Goal: Task Accomplishment & Management: Complete application form

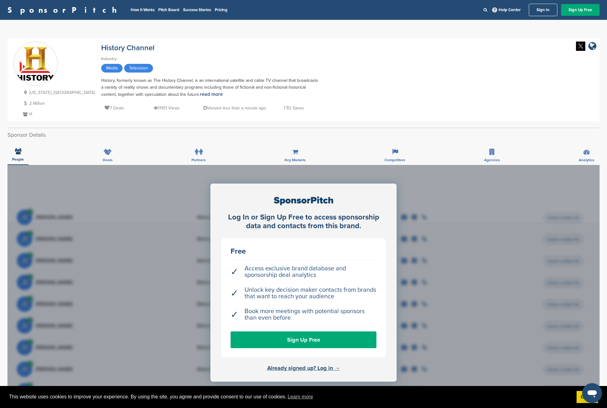
click at [321, 114] on div "New York, USA 2 Million 11 History Channel Industry Media Television History, f…" at bounding box center [304, 80] width 580 height 77
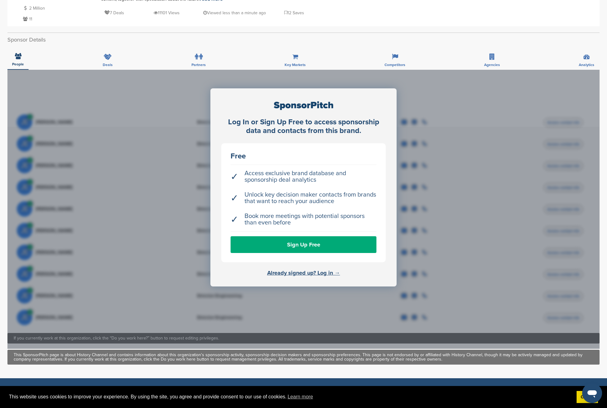
scroll to position [103, 0]
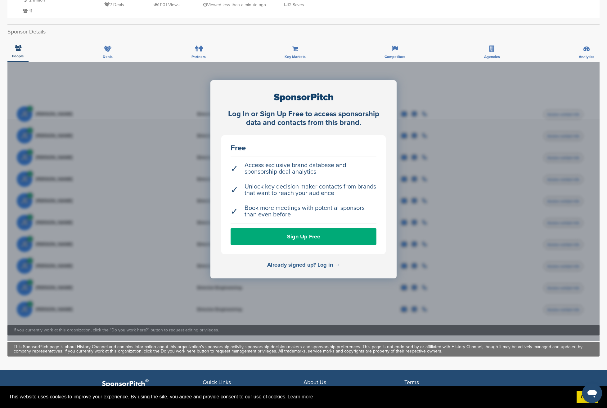
click at [311, 268] on link "Already signed up? Log in →" at bounding box center [303, 265] width 73 height 7
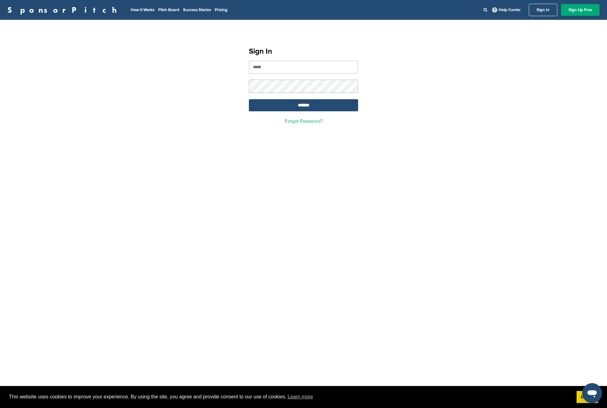
click at [277, 63] on input "email" at bounding box center [303, 67] width 109 height 13
type input "**********"
click at [249, 99] on input "*******" at bounding box center [303, 105] width 109 height 12
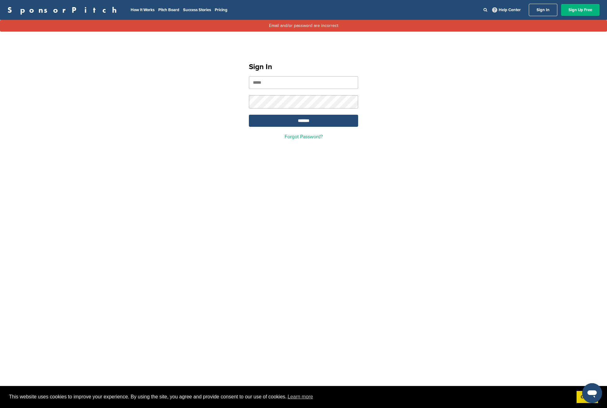
click at [581, 9] on link "Sign Up Free" at bounding box center [580, 10] width 38 height 12
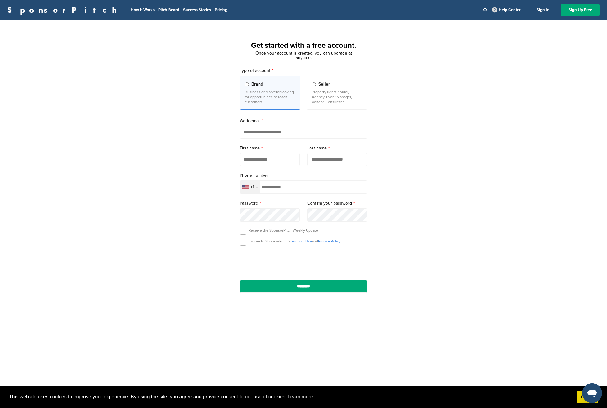
click at [263, 134] on input "email" at bounding box center [304, 132] width 128 height 13
type input "**********"
click at [262, 158] on input "text" at bounding box center [270, 159] width 60 height 13
type input "*****"
type input "********"
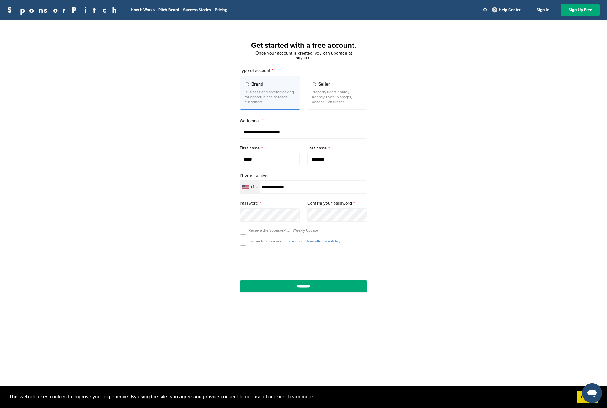
type input "**********"
click at [242, 232] on label at bounding box center [243, 231] width 7 height 7
click at [240, 242] on label at bounding box center [243, 242] width 7 height 7
click at [289, 289] on input "********" at bounding box center [304, 286] width 128 height 13
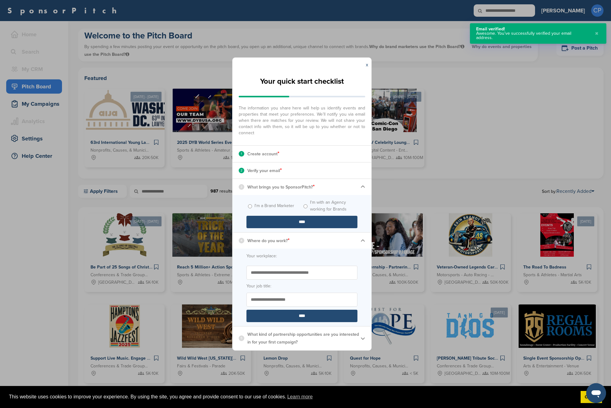
click at [276, 207] on label "I'm a Brand Marketer" at bounding box center [275, 206] width 40 height 7
click at [279, 222] on input "****" at bounding box center [302, 222] width 111 height 12
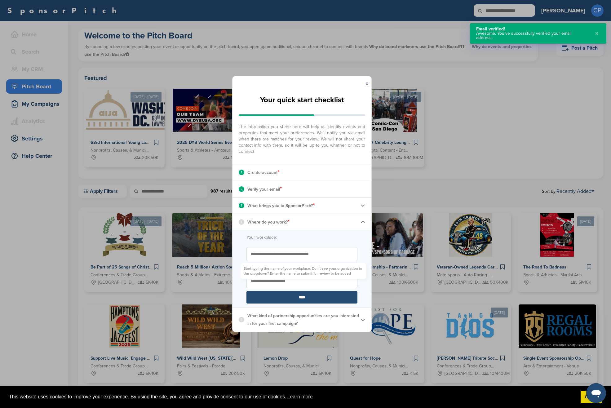
click at [286, 254] on input "Start typing the name of your workplace. Don’t see your organization in the dro…" at bounding box center [302, 254] width 111 height 14
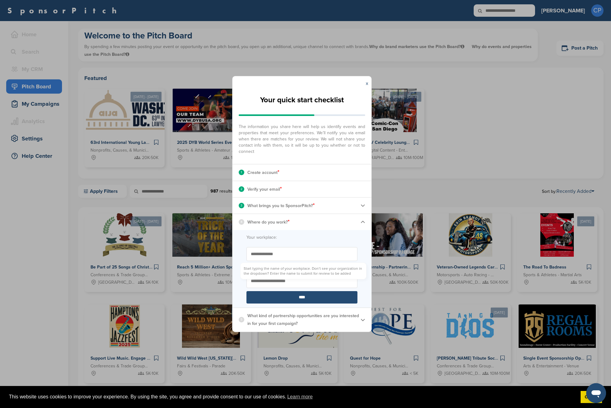
type input "**********"
type input "*********"
drag, startPoint x: 313, startPoint y: 295, endPoint x: 310, endPoint y: 292, distance: 4.4
click at [313, 294] on input "****" at bounding box center [302, 297] width 111 height 12
click at [0, 0] on p "Activations" at bounding box center [0, 0] width 0 height 0
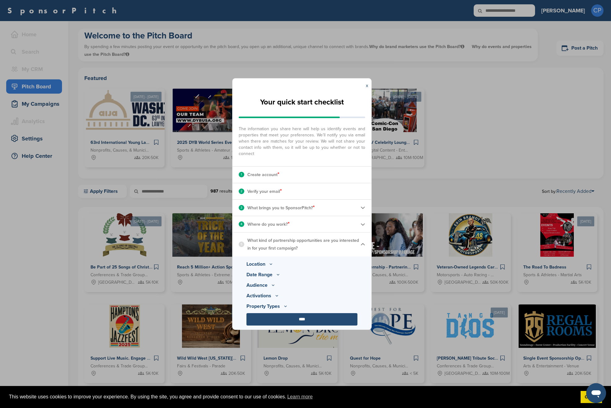
click at [272, 264] on icon at bounding box center [271, 264] width 5 height 5
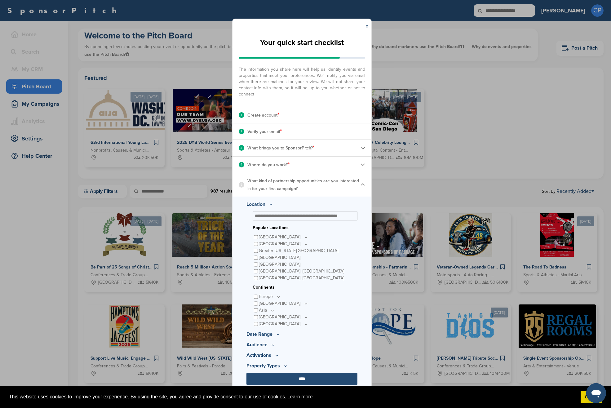
click at [278, 335] on icon at bounding box center [278, 334] width 5 height 5
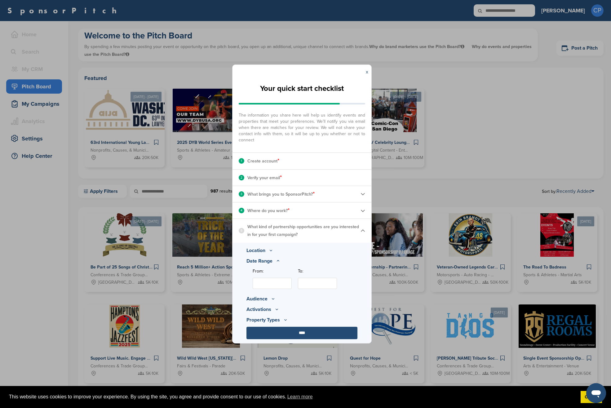
click at [272, 280] on input "From:" at bounding box center [272, 283] width 39 height 11
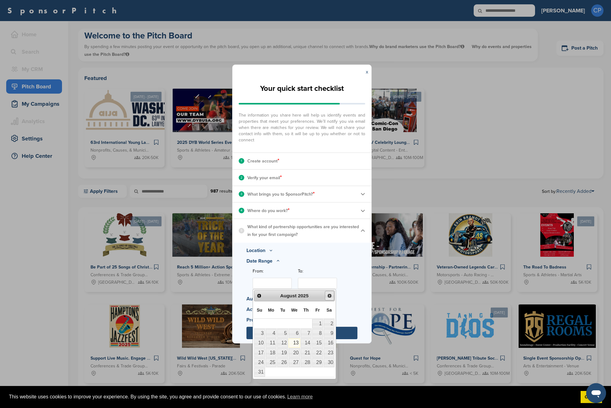
click at [331, 297] on span "Next" at bounding box center [329, 295] width 5 height 5
click at [330, 296] on span "Next" at bounding box center [329, 295] width 5 height 5
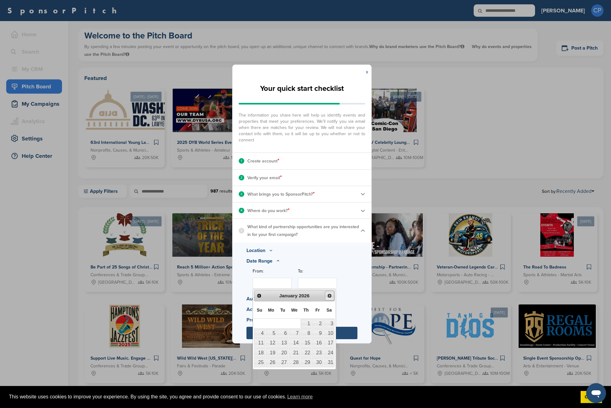
click at [330, 296] on span "Next" at bounding box center [329, 295] width 5 height 5
click at [304, 342] on link "19" at bounding box center [306, 343] width 11 height 9
type input "**********"
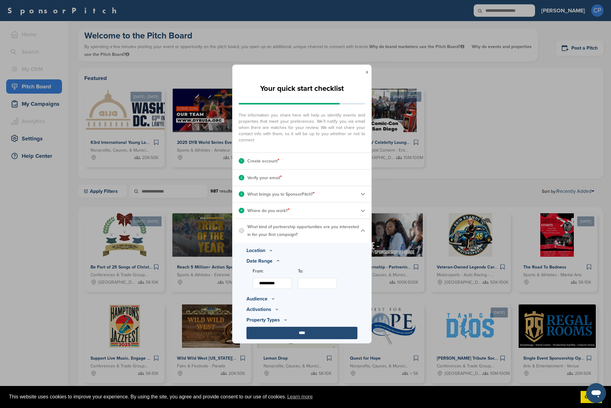
click at [329, 283] on input "To:" at bounding box center [317, 283] width 39 height 11
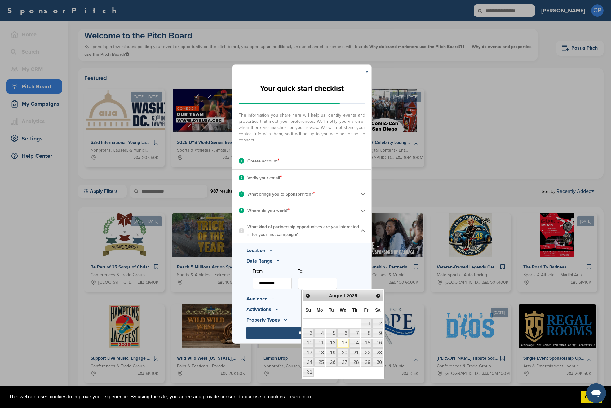
drag, startPoint x: 280, startPoint y: 286, endPoint x: 281, endPoint y: 283, distance: 3.2
click at [280, 286] on input "**********" at bounding box center [272, 283] width 39 height 11
click at [273, 299] on icon at bounding box center [273, 298] width 5 height 5
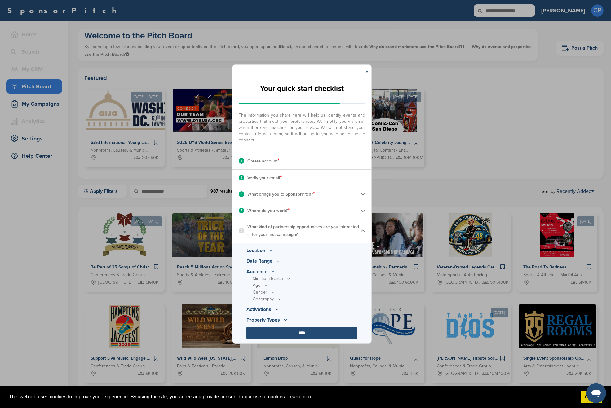
click at [290, 278] on icon at bounding box center [288, 278] width 5 height 5
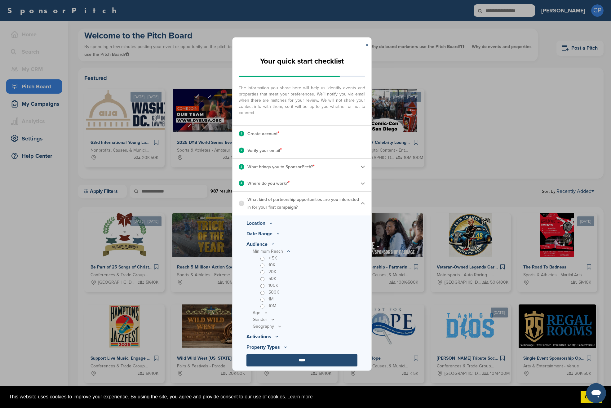
click at [0, 0] on icon at bounding box center [0, 0] width 0 height 0
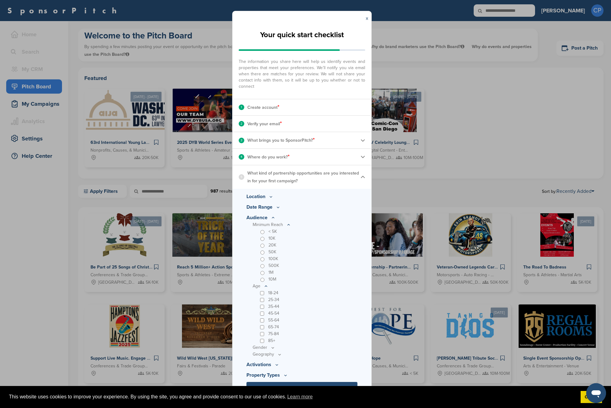
click at [0, 0] on icon at bounding box center [0, 0] width 0 height 0
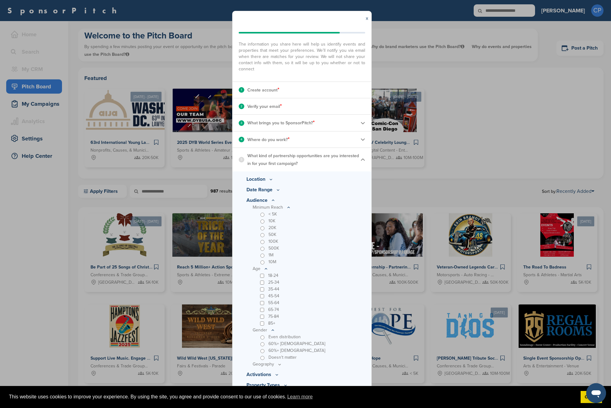
scroll to position [29, 0]
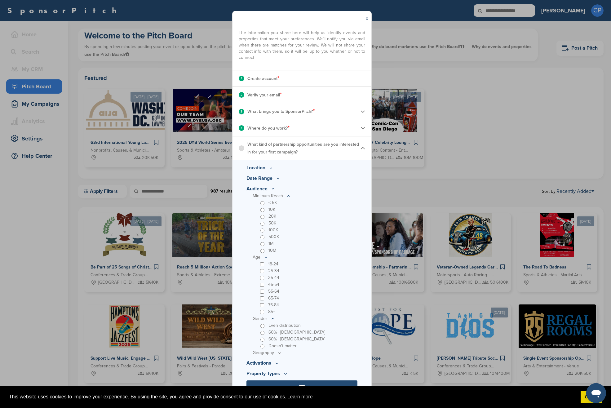
click at [265, 339] on div "60%+ male" at bounding box center [308, 339] width 99 height 7
click at [0, 0] on icon at bounding box center [0, 0] width 0 height 0
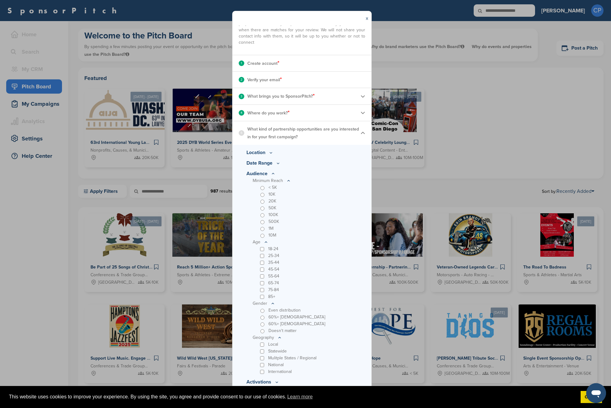
scroll to position [63, 0]
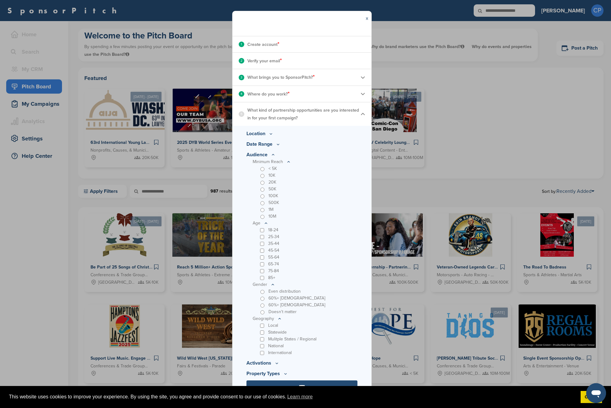
drag, startPoint x: 276, startPoint y: 364, endPoint x: 275, endPoint y: 345, distance: 18.6
click at [0, 0] on icon at bounding box center [0, 0] width 0 height 0
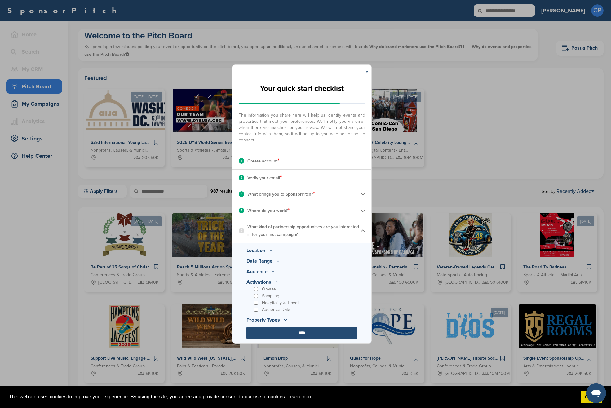
click at [276, 274] on icon at bounding box center [273, 271] width 5 height 5
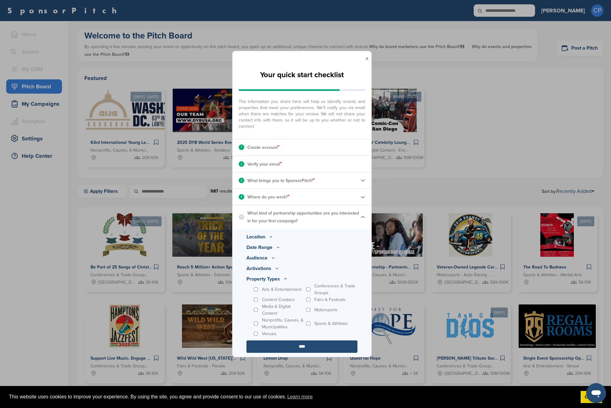
click at [257, 302] on div "Content Creators" at bounding box center [279, 300] width 52 height 7
click at [258, 324] on div "Nonprofits, Causes, & Municipalities" at bounding box center [279, 324] width 52 height 14
click at [311, 287] on div "Conferences & Trade Groups" at bounding box center [331, 290] width 52 height 14
click at [257, 302] on div "Content Creators" at bounding box center [279, 300] width 52 height 7
click at [286, 348] on input "****" at bounding box center [302, 347] width 111 height 12
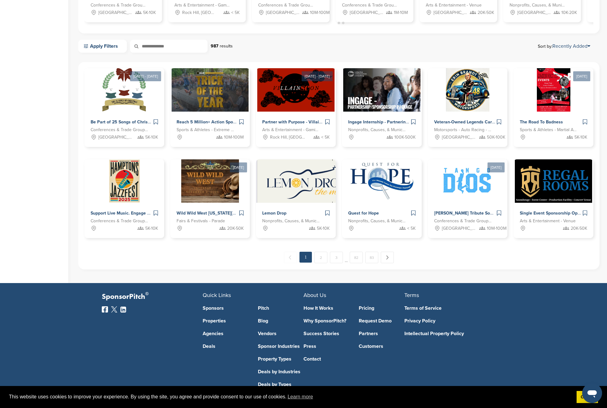
scroll to position [264, 0]
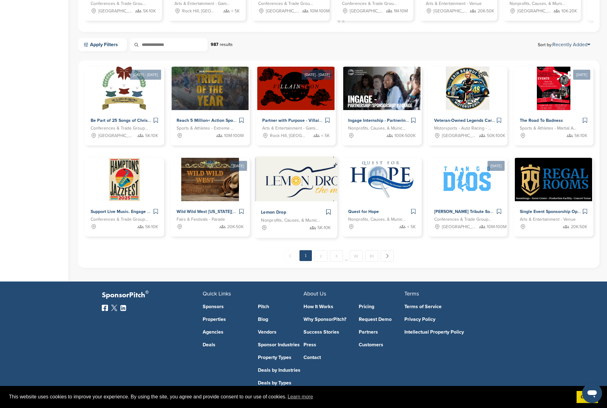
click at [289, 217] on span "Nonprofits, Causes, & Municipalities - Health and Wellness" at bounding box center [291, 220] width 60 height 7
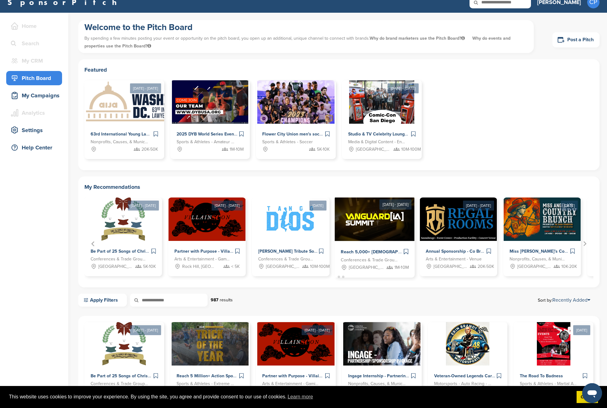
scroll to position [11, 0]
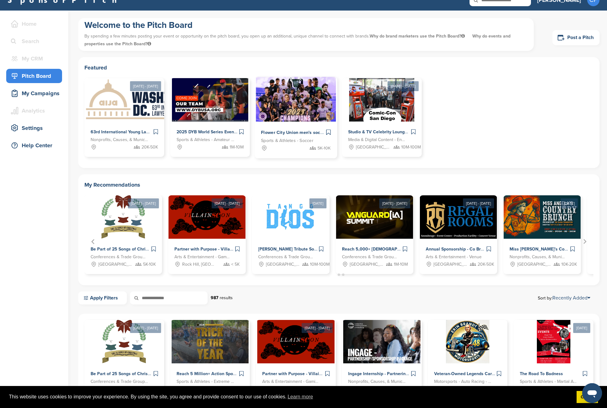
click at [291, 138] on span "Sports & Athletes - Soccer" at bounding box center [287, 140] width 52 height 7
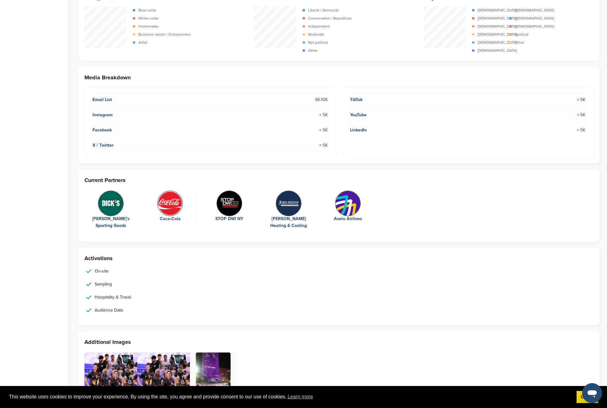
scroll to position [1200, 0]
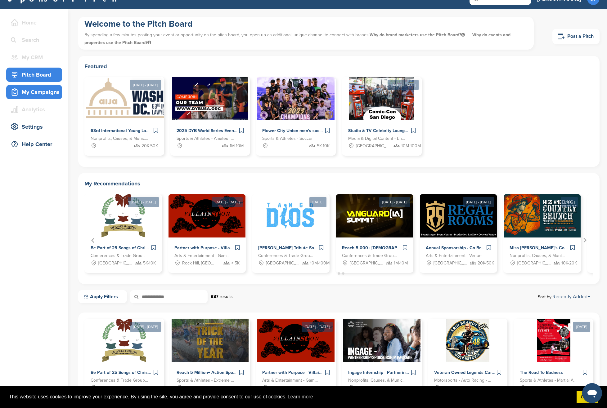
click at [30, 91] on div "My Campaigns" at bounding box center [35, 92] width 53 height 11
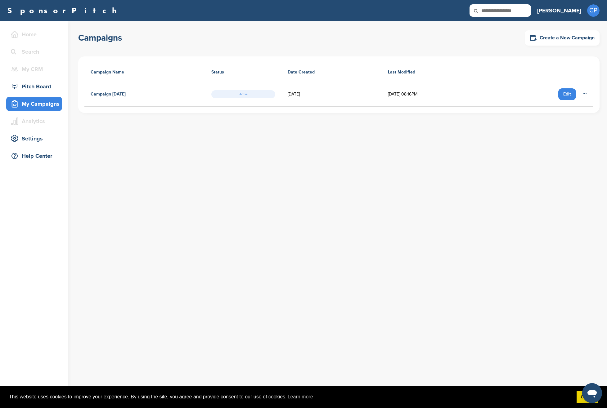
click at [567, 93] on div "Edit" at bounding box center [567, 94] width 18 height 12
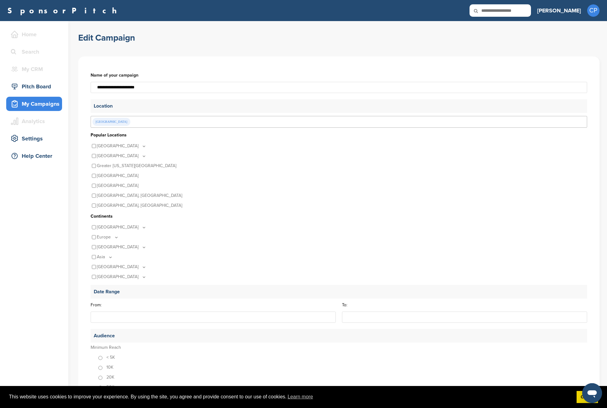
click at [172, 87] on input "**********" at bounding box center [339, 87] width 496 height 11
type input "**********"
type input "***"
click at [135, 109] on p "Location" at bounding box center [339, 106] width 496 height 14
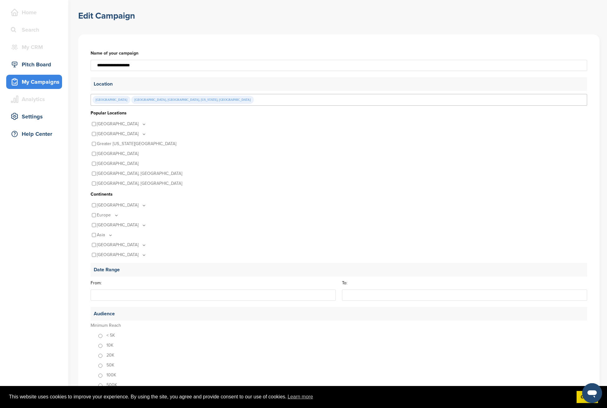
scroll to position [29, 0]
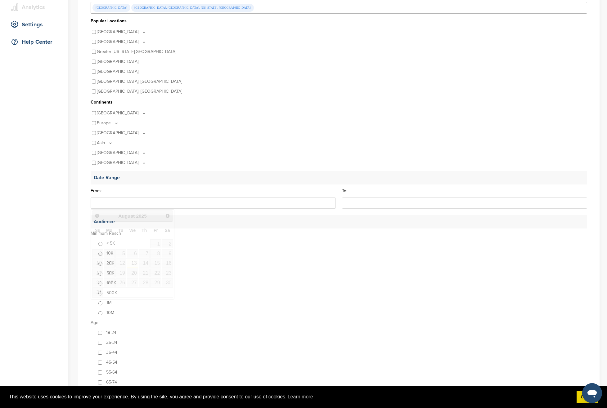
click at [122, 206] on input "From:" at bounding box center [213, 203] width 245 height 11
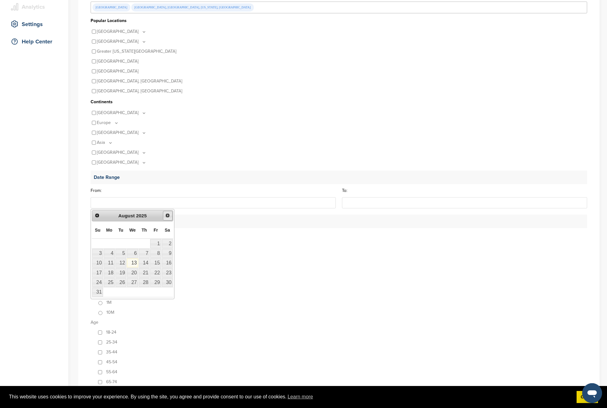
click at [167, 215] on span "Next" at bounding box center [167, 215] width 5 height 5
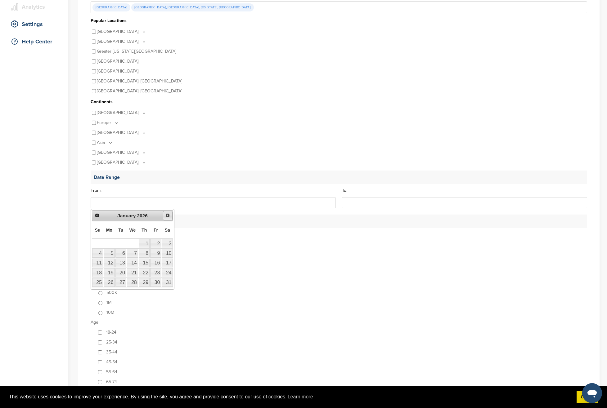
scroll to position [113, 0]
click at [167, 215] on span "Next" at bounding box center [167, 217] width 5 height 5
drag, startPoint x: 146, startPoint y: 264, endPoint x: 150, endPoint y: 263, distance: 3.5
click at [146, 264] on link "19" at bounding box center [144, 264] width 11 height 9
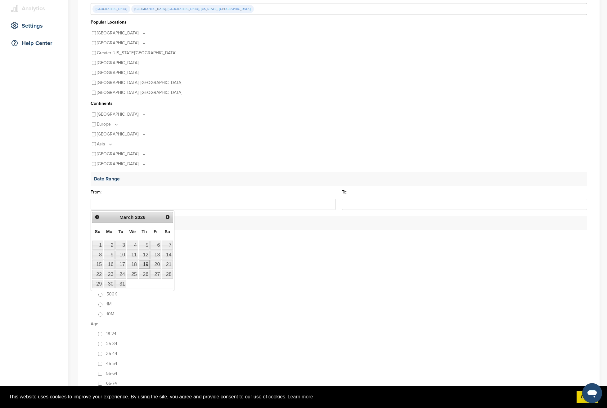
type input "**********"
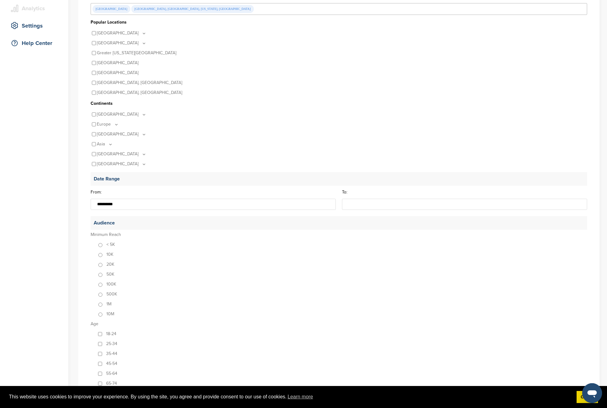
click at [355, 205] on input "To:" at bounding box center [464, 204] width 245 height 11
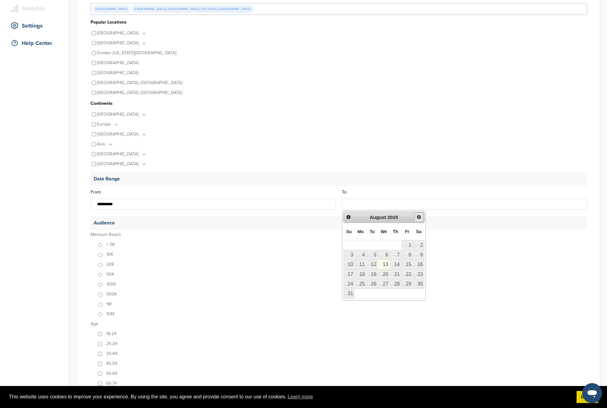
click at [416, 217] on link "Next" at bounding box center [419, 218] width 10 height 10
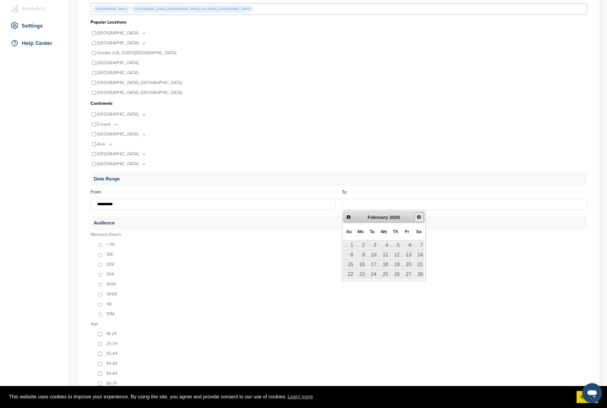
click at [416, 217] on link "Next" at bounding box center [419, 218] width 10 height 10
click at [349, 275] on link "22" at bounding box center [348, 274] width 11 height 9
type input "**********"
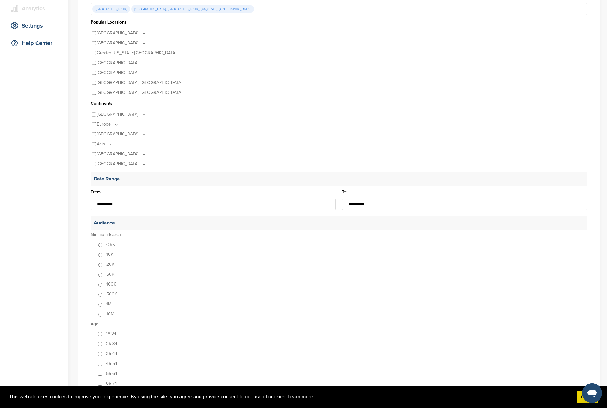
click at [65, 250] on div "Home Search My CRM You are currently on SponsorPitch for Brands - Free. To acce…" at bounding box center [34, 316] width 68 height 816
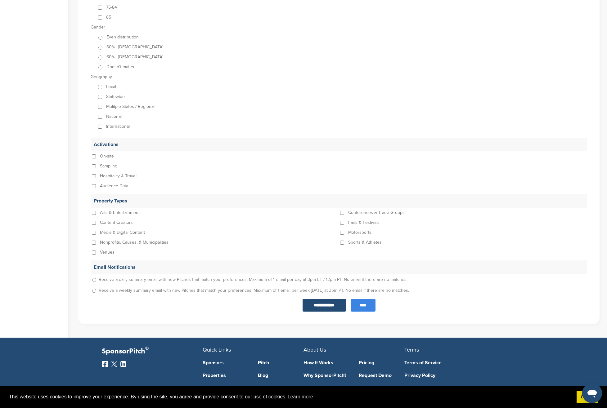
scroll to position [503, 0]
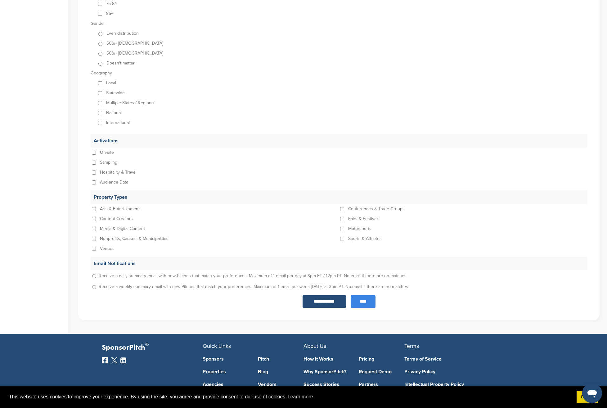
click at [367, 301] on input "****" at bounding box center [363, 301] width 25 height 13
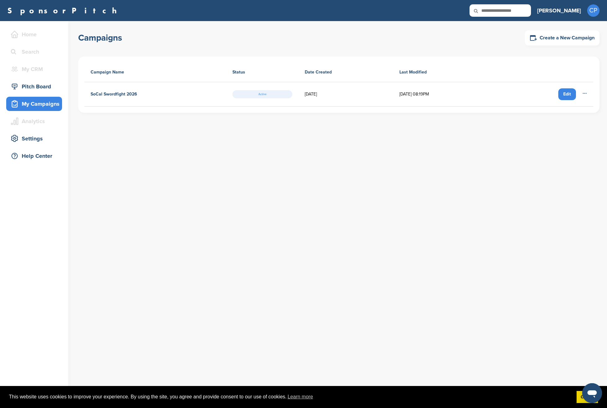
click at [585, 93] on icon at bounding box center [584, 93] width 5 height 5
click at [158, 113] on div "Campaigns Create a New Campaign Campaign Name Status Date Created Last Modified…" at bounding box center [342, 73] width 529 height 105
click at [121, 95] on h4 "SoCal Swordfight 2026" at bounding box center [114, 94] width 47 height 7
click at [113, 95] on h4 "SoCal Swordfight 2026" at bounding box center [114, 94] width 47 height 7
click at [21, 85] on div "Pitch Board" at bounding box center [35, 86] width 53 height 11
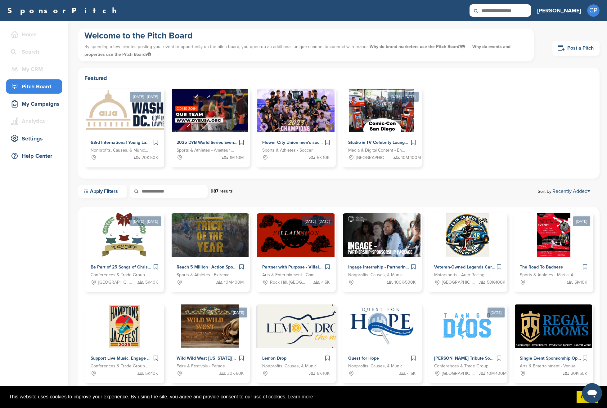
click at [576, 48] on link "Post a Pitch" at bounding box center [575, 48] width 47 height 15
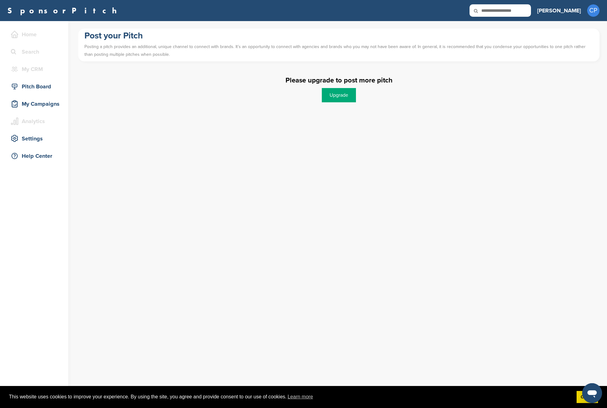
click at [335, 99] on link "Upgrade" at bounding box center [339, 95] width 34 height 14
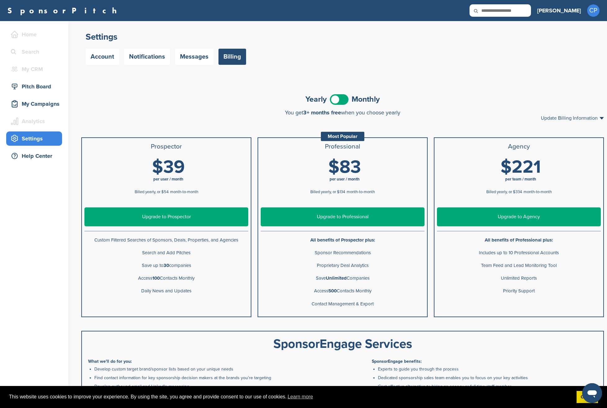
click at [153, 87] on div "**********" at bounding box center [342, 286] width 529 height 417
click at [344, 98] on span at bounding box center [339, 99] width 19 height 11
click at [585, 11] on div "Chris CP Getting Started Settings Sign Out" at bounding box center [568, 11] width 62 height 14
click at [576, 33] on link "Settings" at bounding box center [570, 32] width 21 height 5
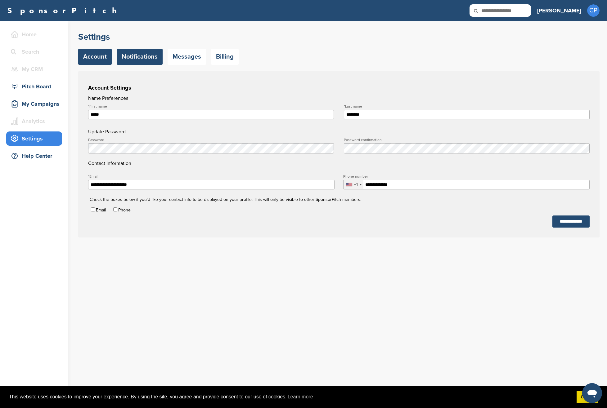
click at [145, 60] on link "Notifications" at bounding box center [140, 57] width 46 height 16
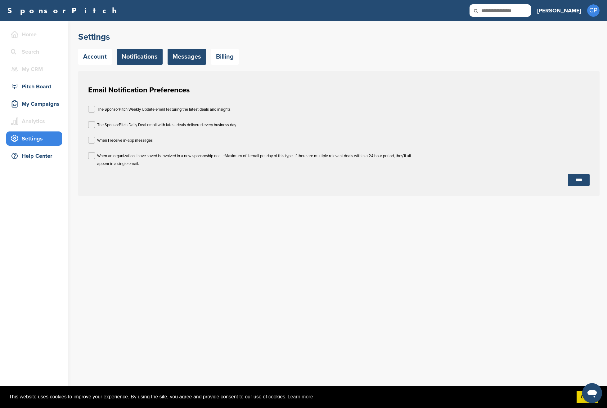
click at [179, 59] on link "Messages" at bounding box center [187, 57] width 38 height 16
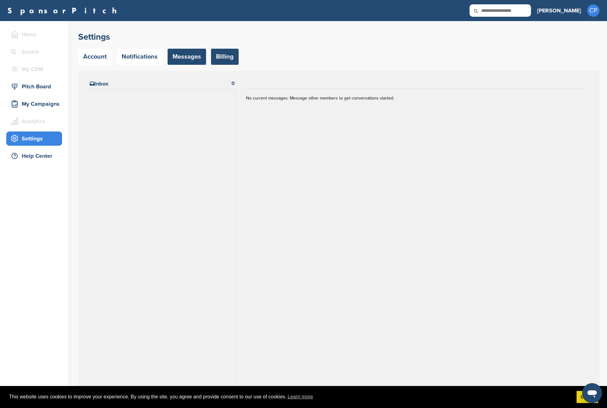
click at [223, 56] on link "Billing" at bounding box center [225, 57] width 28 height 16
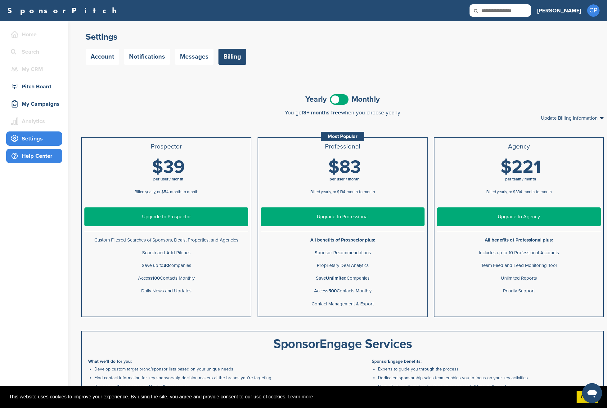
click at [38, 159] on div "Help Center" at bounding box center [35, 155] width 53 height 11
click at [28, 105] on div "My Campaigns" at bounding box center [35, 103] width 53 height 11
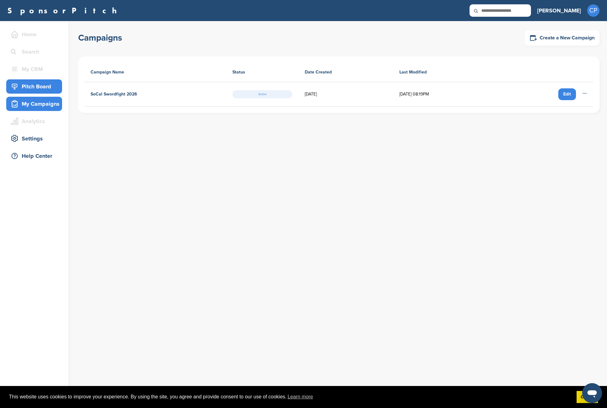
click at [26, 87] on div "Pitch Board" at bounding box center [35, 86] width 53 height 11
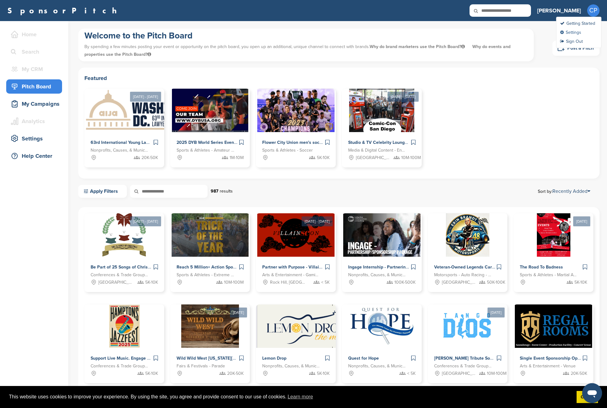
click at [574, 34] on link "Settings" at bounding box center [570, 32] width 21 height 5
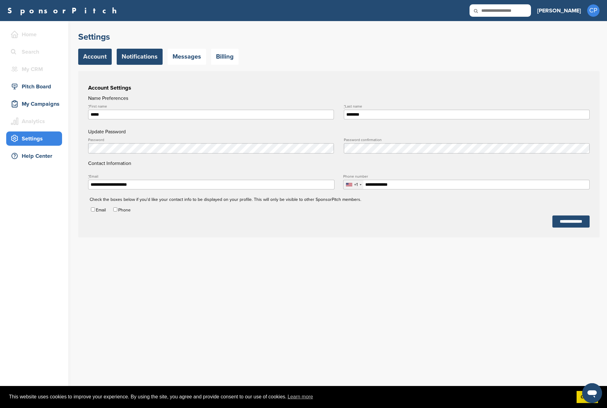
click at [132, 55] on link "Notifications" at bounding box center [140, 57] width 46 height 16
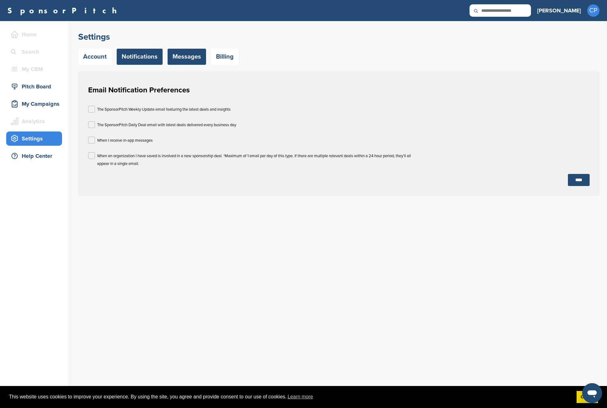
click at [177, 56] on link "Messages" at bounding box center [187, 57] width 38 height 16
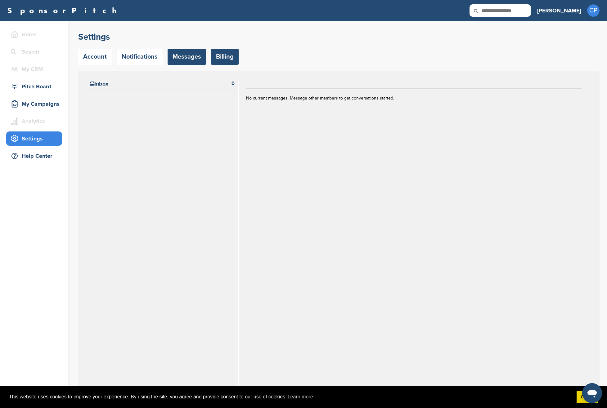
click at [221, 57] on link "Billing" at bounding box center [225, 57] width 28 height 16
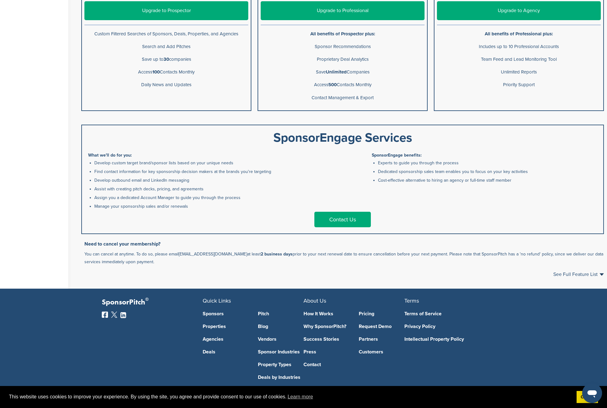
scroll to position [230, 0]
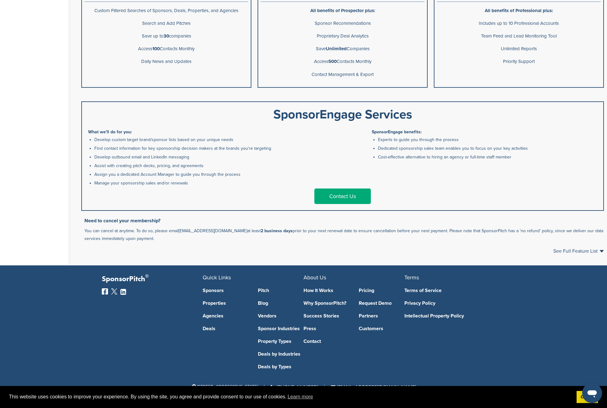
click at [212, 304] on link "Properties" at bounding box center [226, 303] width 46 height 5
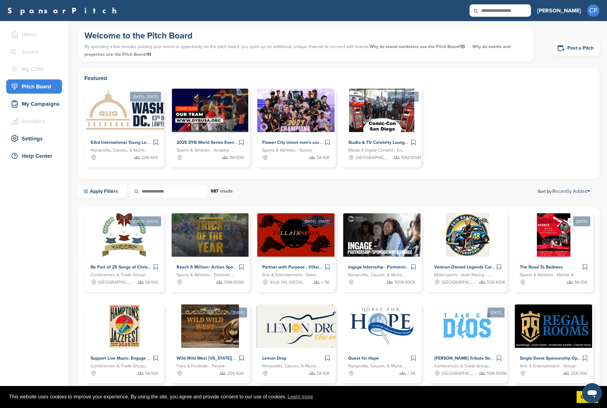
click at [525, 12] on input "text" at bounding box center [499, 10] width 61 height 12
type input "****"
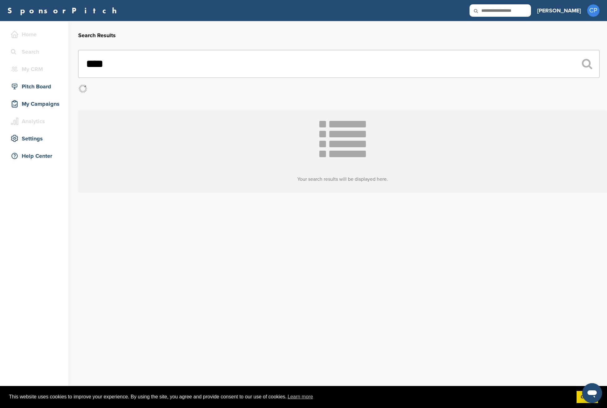
scroll to position [6, 0]
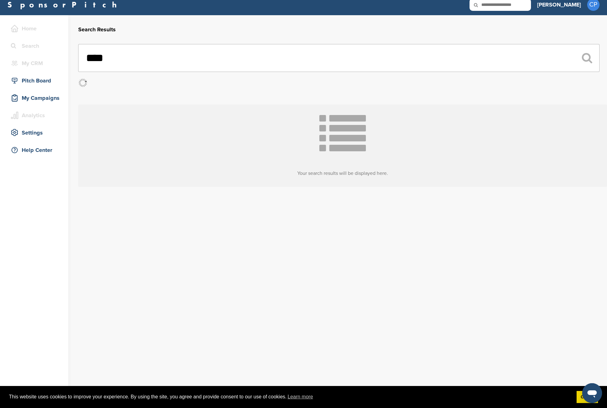
click at [524, 5] on input "text" at bounding box center [499, 4] width 61 height 12
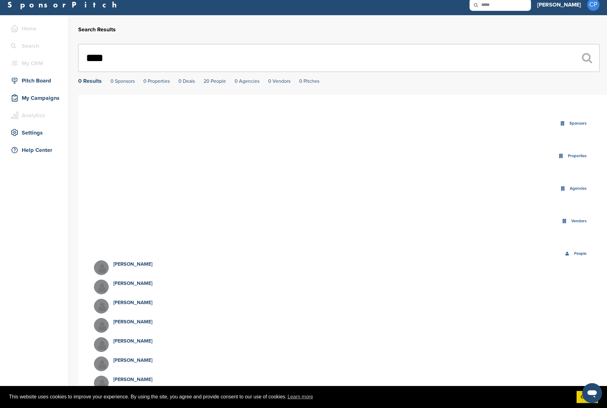
type input "*****"
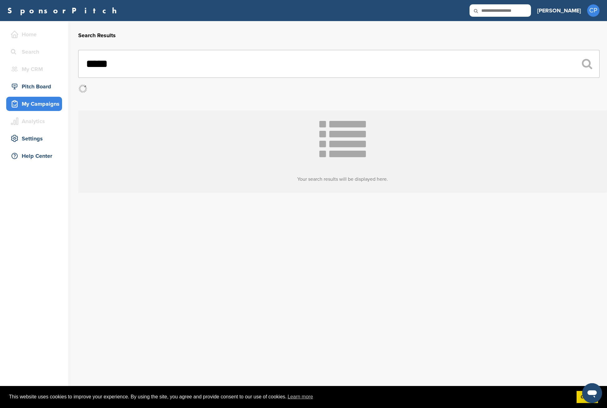
click at [34, 104] on div "My Campaigns" at bounding box center [35, 103] width 53 height 11
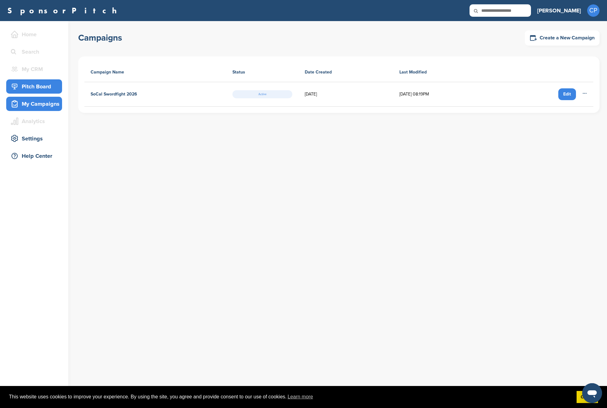
click at [18, 87] on icon at bounding box center [14, 86] width 7 height 7
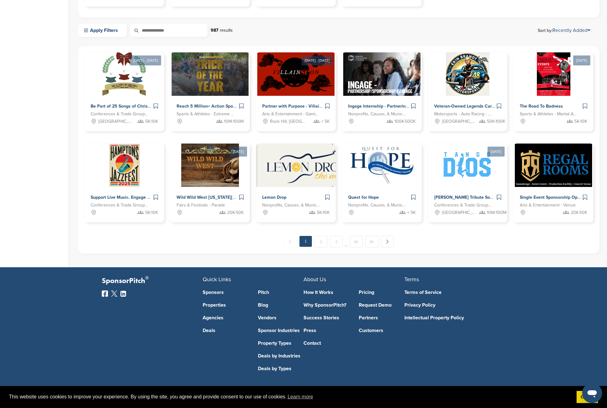
scroll to position [163, 0]
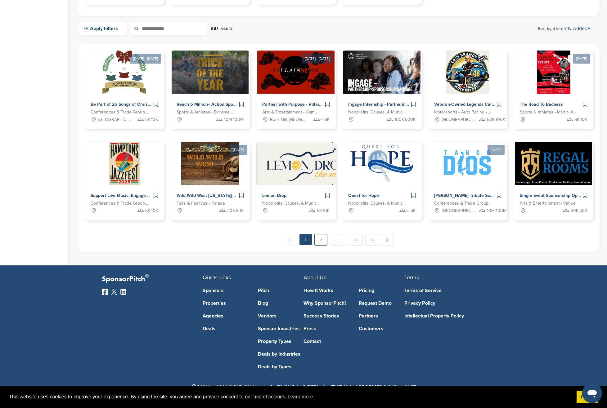
click at [320, 241] on link "2" at bounding box center [320, 239] width 13 height 11
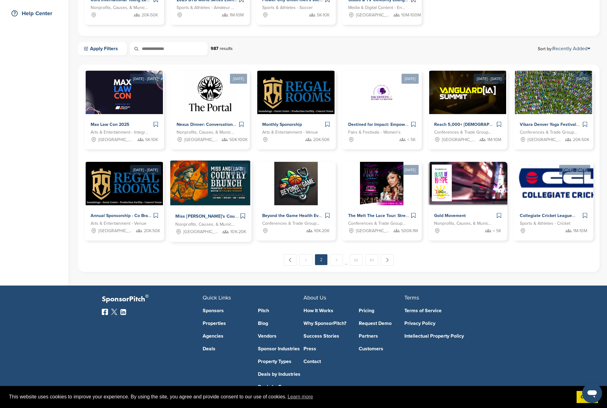
scroll to position [0, 0]
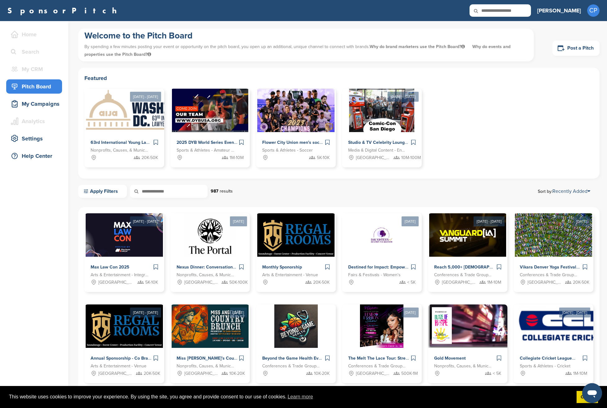
click at [523, 6] on input "text" at bounding box center [499, 10] width 61 height 12
type input "*********"
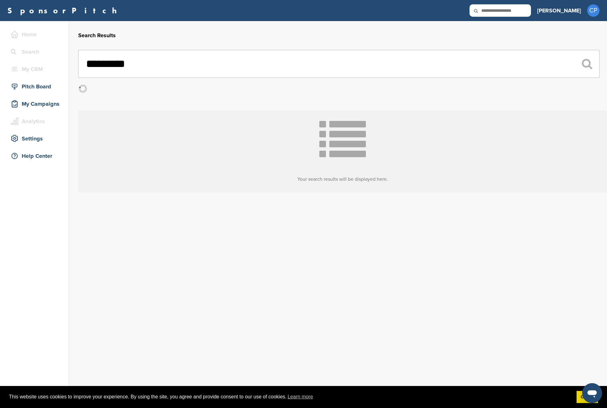
click at [228, 61] on input "*********" at bounding box center [338, 64] width 521 height 28
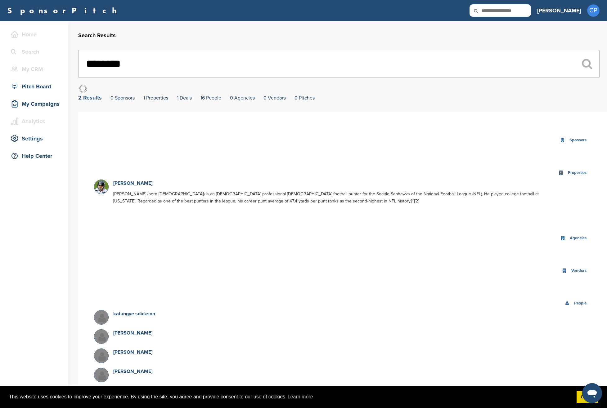
type input "*********"
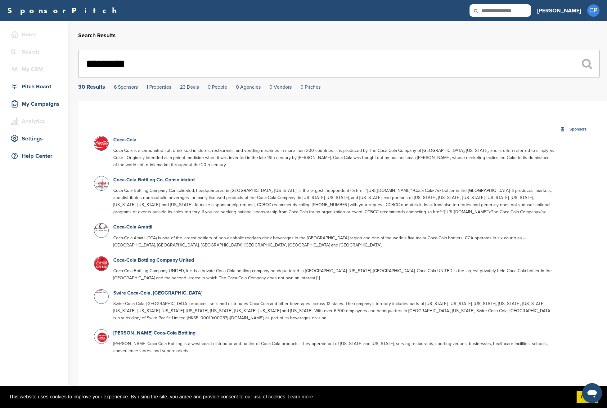
click at [124, 137] on link "Coca-Cola" at bounding box center [124, 140] width 23 height 6
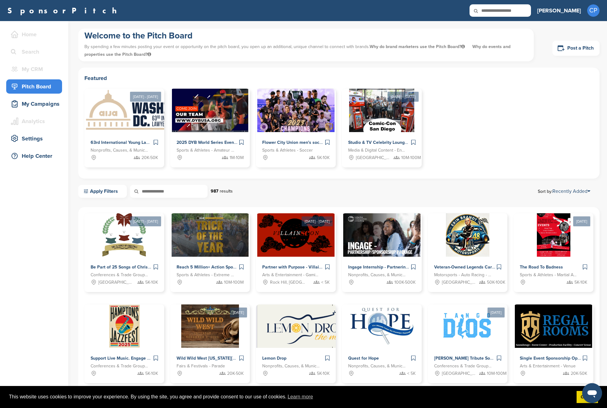
scroll to position [163, 0]
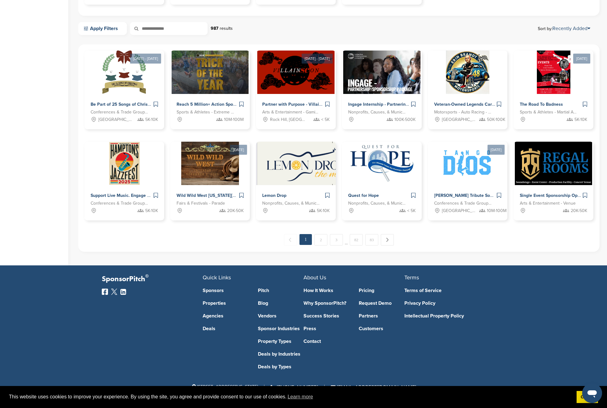
click at [272, 342] on link "Property Types" at bounding box center [281, 341] width 46 height 5
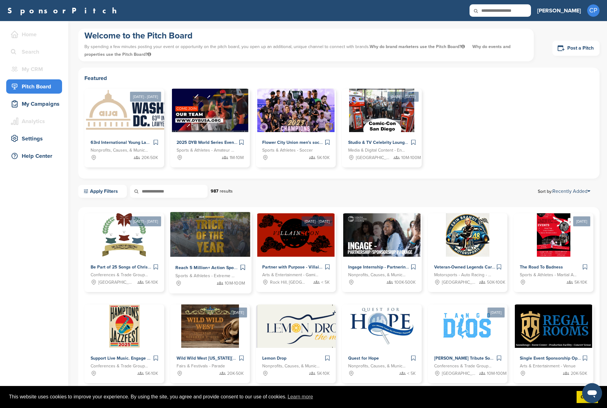
scroll to position [163, 0]
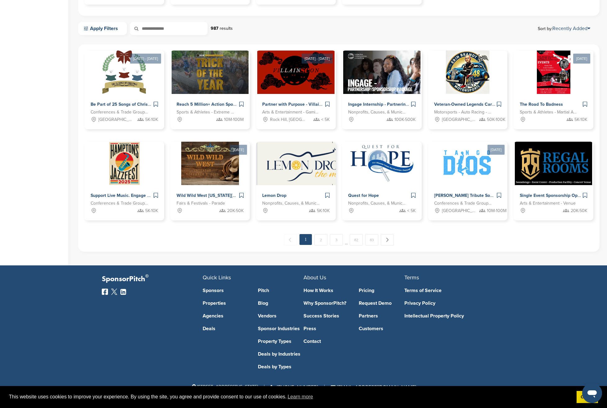
click at [265, 316] on link "Vendors" at bounding box center [281, 316] width 46 height 5
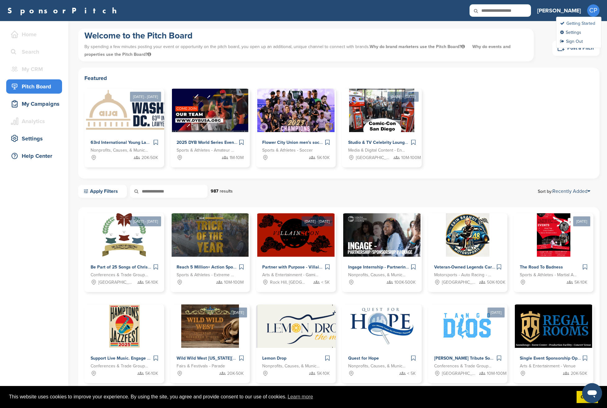
click at [590, 23] on link "Getting Started" at bounding box center [577, 23] width 35 height 5
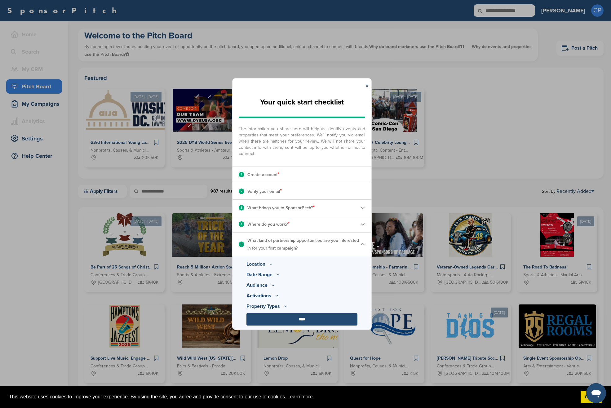
click at [344, 207] on div "3 What brings you to SponsorPitch? *" at bounding box center [302, 208] width 139 height 16
click at [361, 207] on img at bounding box center [363, 207] width 5 height 5
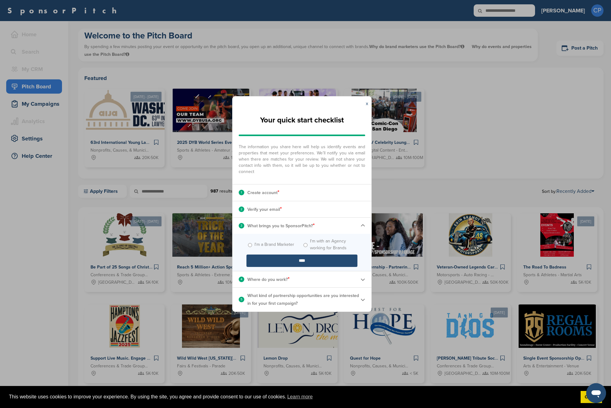
drag, startPoint x: 351, startPoint y: 301, endPoint x: 357, endPoint y: 300, distance: 5.9
click at [352, 301] on p "What kind of partnership opportunities are you interested in for your first cam…" at bounding box center [304, 300] width 113 height 16
click at [362, 299] on img at bounding box center [363, 300] width 5 height 5
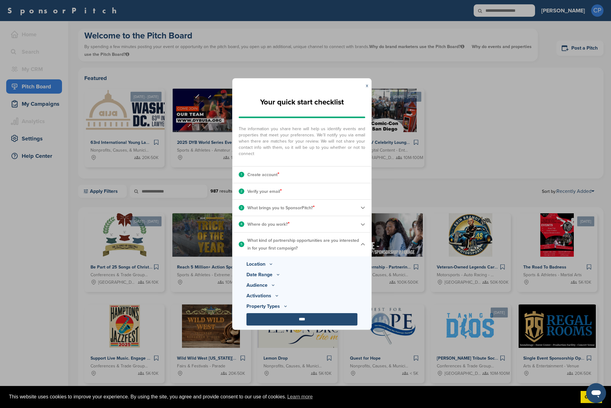
click at [361, 245] on img at bounding box center [363, 244] width 5 height 5
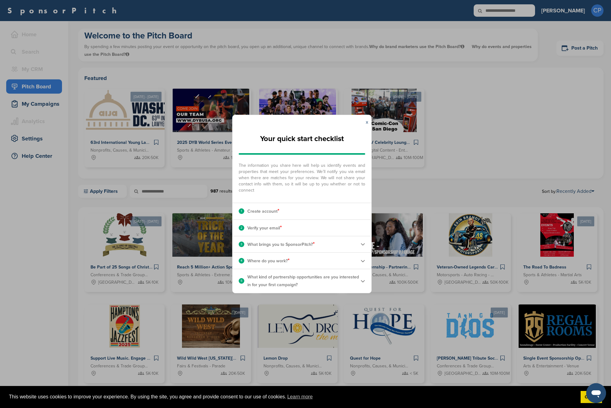
click at [363, 280] on img at bounding box center [363, 281] width 5 height 5
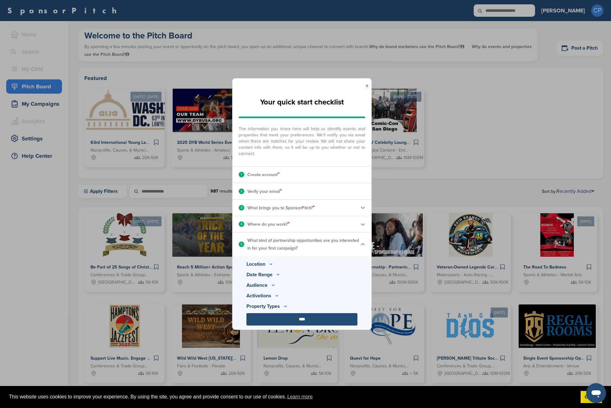
click at [269, 264] on icon at bounding box center [271, 264] width 5 height 5
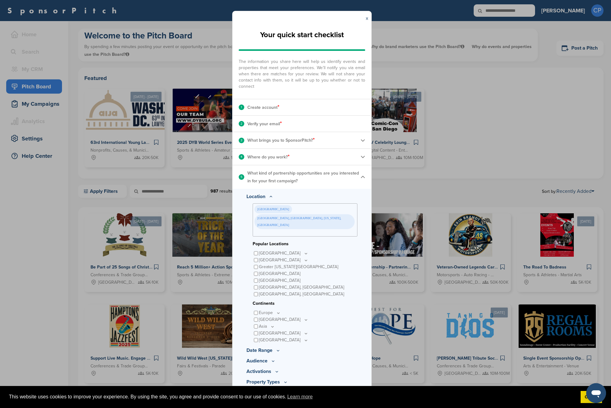
click at [271, 198] on icon at bounding box center [271, 196] width 5 height 5
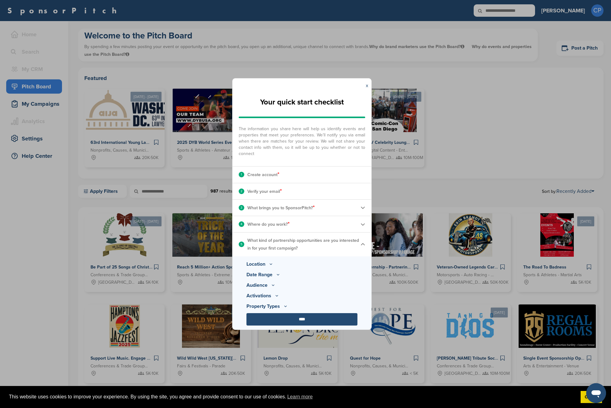
click at [364, 224] on img at bounding box center [363, 224] width 5 height 5
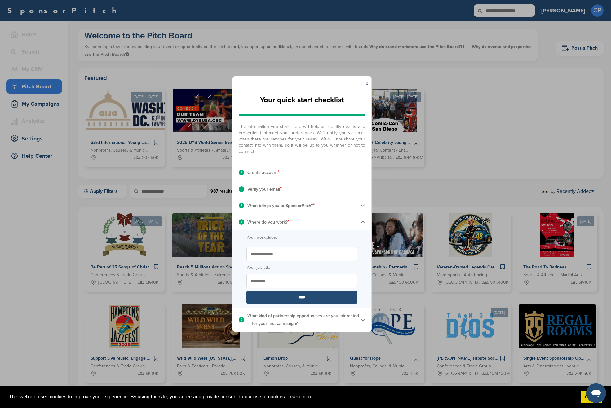
click at [364, 224] on img at bounding box center [363, 222] width 5 height 5
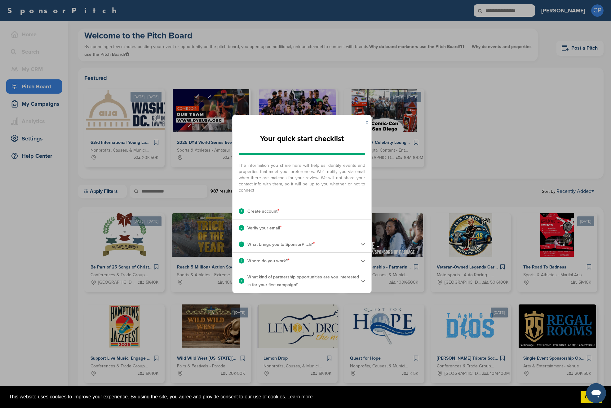
click at [360, 241] on div "3 What brings you to SponsorPitch? *" at bounding box center [302, 244] width 139 height 16
click at [363, 246] on img at bounding box center [363, 244] width 5 height 5
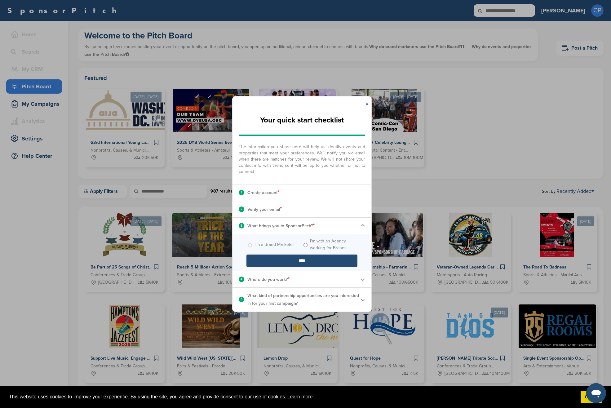
click at [320, 242] on label "I'm with an Agency working for Brands" at bounding box center [333, 245] width 47 height 14
click at [270, 245] on label "I'm a Brand Marketer" at bounding box center [275, 244] width 40 height 7
click at [287, 215] on div "2 Verify your email * Complete Steps 1-3 First" at bounding box center [302, 209] width 139 height 16
click at [452, 82] on div "**********" at bounding box center [305, 204] width 611 height 408
drag, startPoint x: 369, startPoint y: 103, endPoint x: 397, endPoint y: 98, distance: 29.0
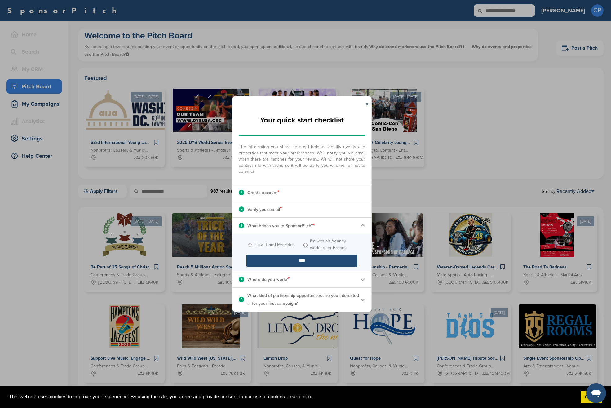
click at [368, 103] on div "x" at bounding box center [367, 103] width 9 height 14
click at [367, 104] on link "x" at bounding box center [367, 104] width 2 height 6
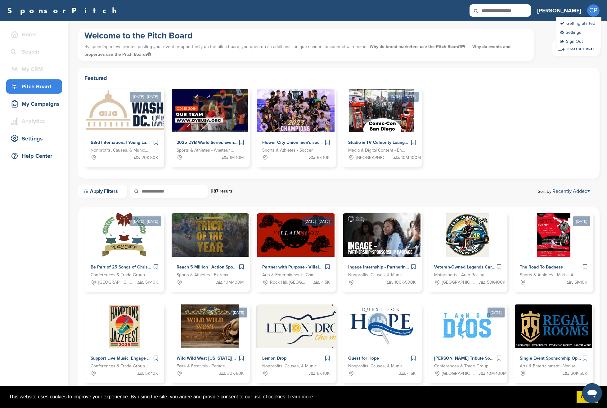
click at [594, 14] on span "CP" at bounding box center [593, 10] width 12 height 12
click at [574, 34] on link "Settings" at bounding box center [570, 32] width 21 height 5
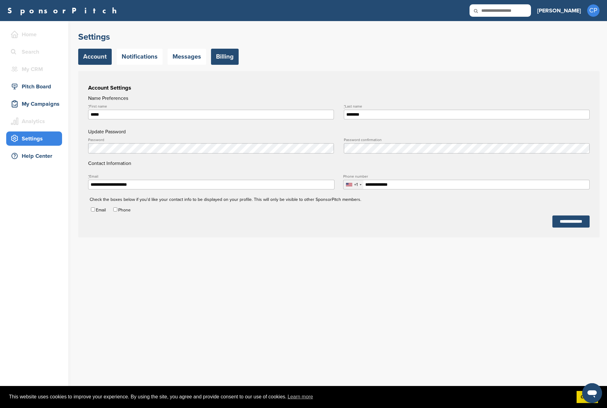
click at [225, 54] on link "Billing" at bounding box center [225, 57] width 28 height 16
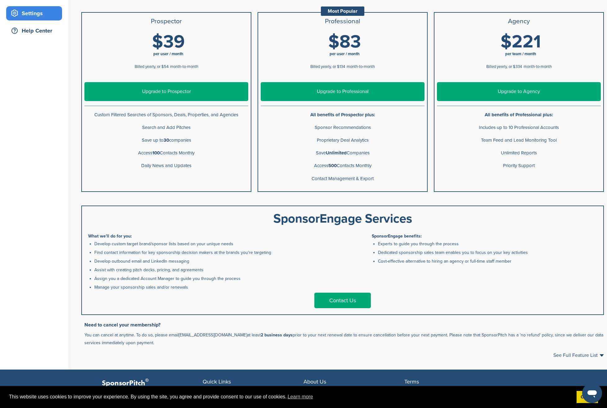
scroll to position [230, 0]
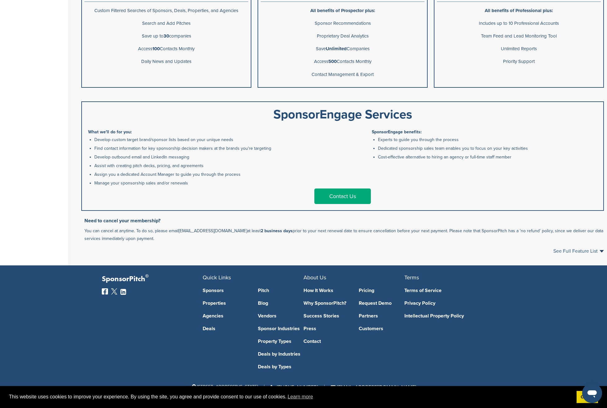
click at [586, 252] on span "See Full Feature List" at bounding box center [578, 251] width 51 height 5
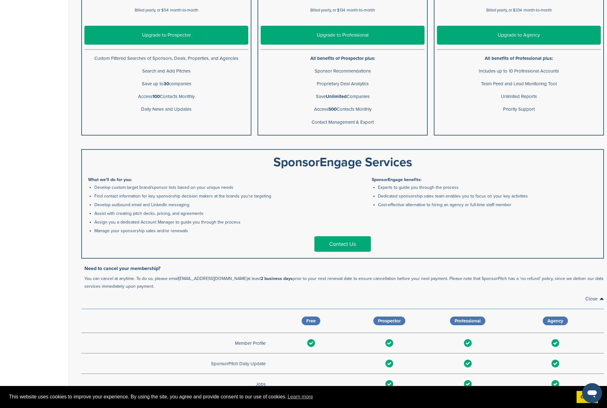
scroll to position [0, 0]
